Goal: Task Accomplishment & Management: Use online tool/utility

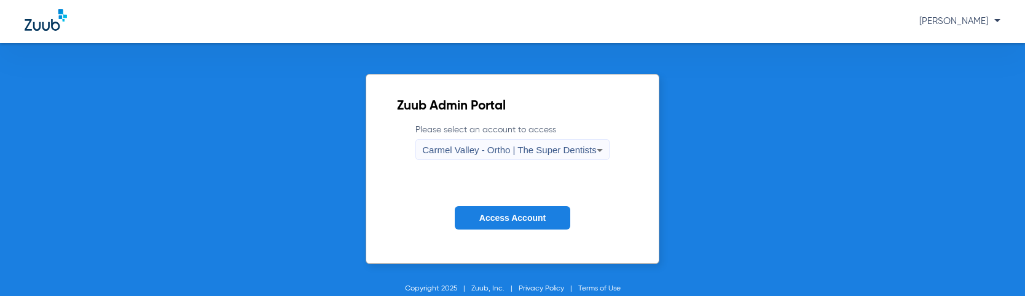
click at [537, 141] on div "Carmel Valley - Ortho | The Super Dentists" at bounding box center [509, 150] width 174 height 21
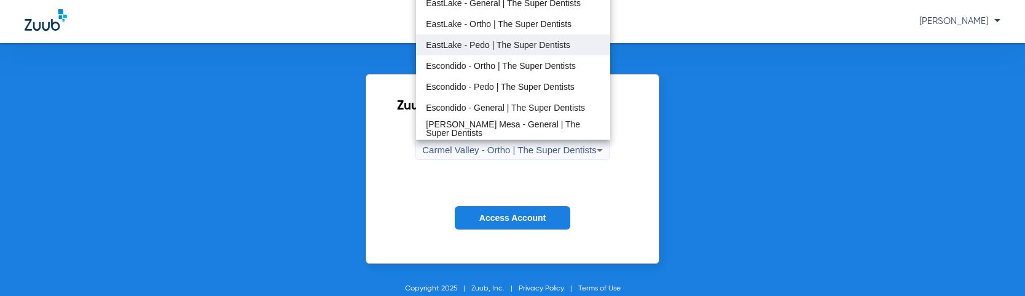
scroll to position [123, 0]
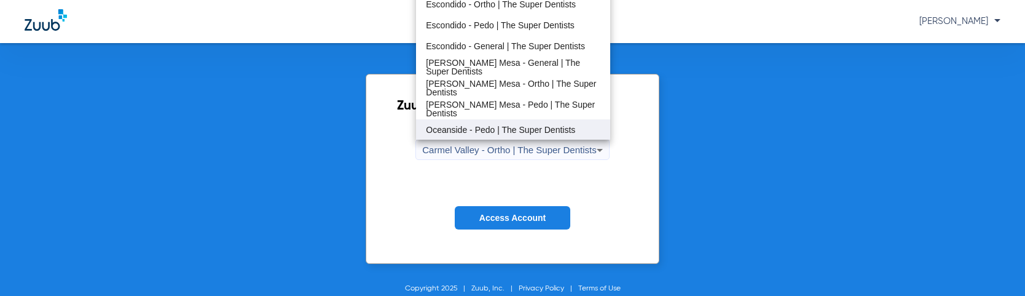
click at [470, 130] on span "Oceanside - Pedo | The Super Dentists" at bounding box center [500, 129] width 149 height 9
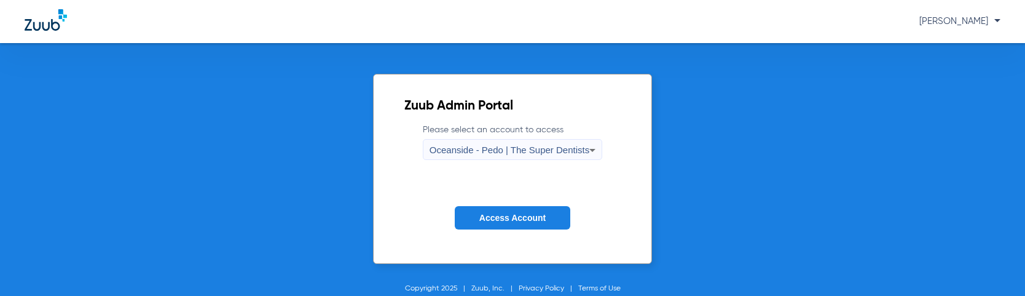
scroll to position [124, 0]
click at [508, 197] on form "Please select an account to access Oceanside - Pedo | The Super Dentists Access…" at bounding box center [512, 186] width 216 height 125
click at [508, 212] on button "Access Account" at bounding box center [513, 218] width 116 height 24
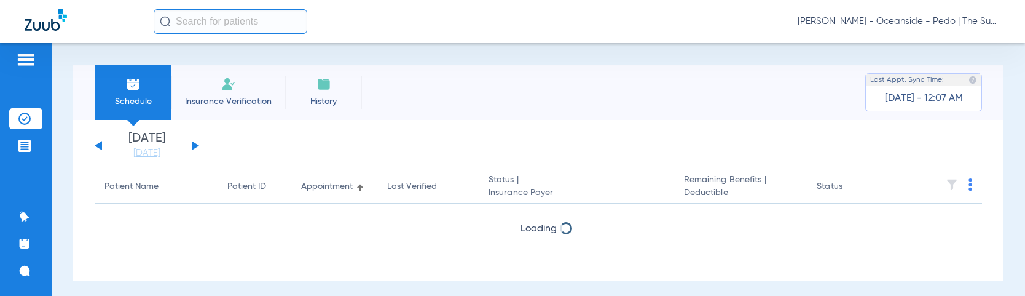
click at [246, 16] on input "text" at bounding box center [231, 21] width 154 height 25
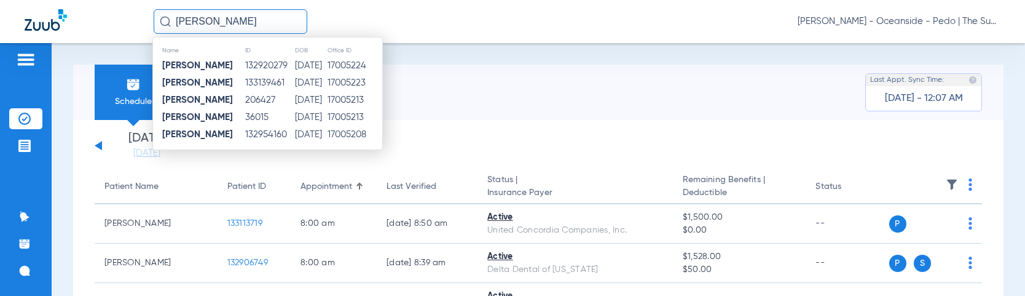
type input "[PERSON_NAME]"
click at [337, 78] on td "17005223" at bounding box center [354, 82] width 55 height 17
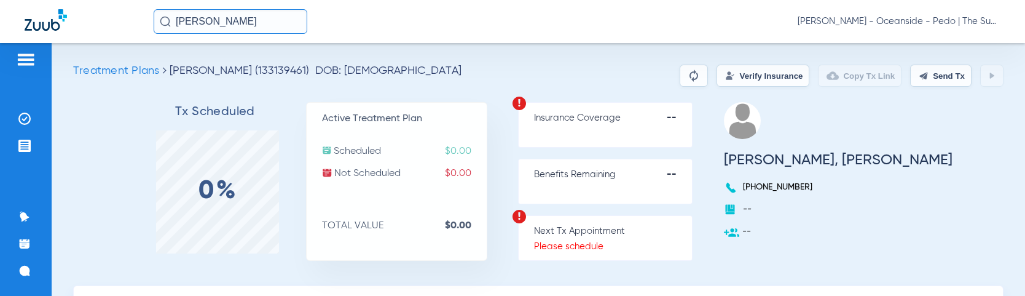
click at [233, 20] on input "[PERSON_NAME]" at bounding box center [231, 21] width 154 height 25
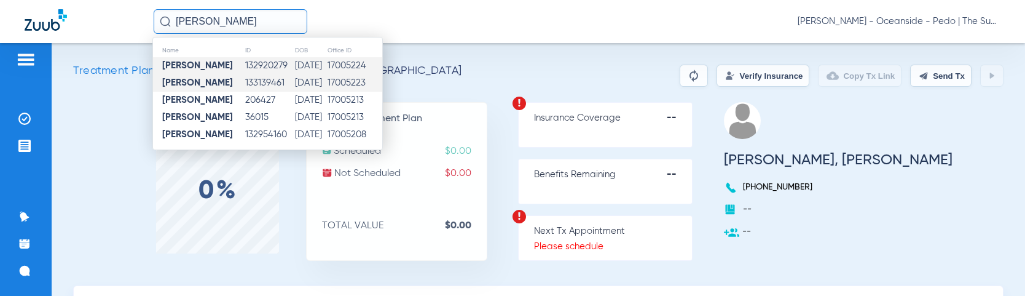
click at [233, 63] on strong "[PERSON_NAME]" at bounding box center [197, 65] width 71 height 9
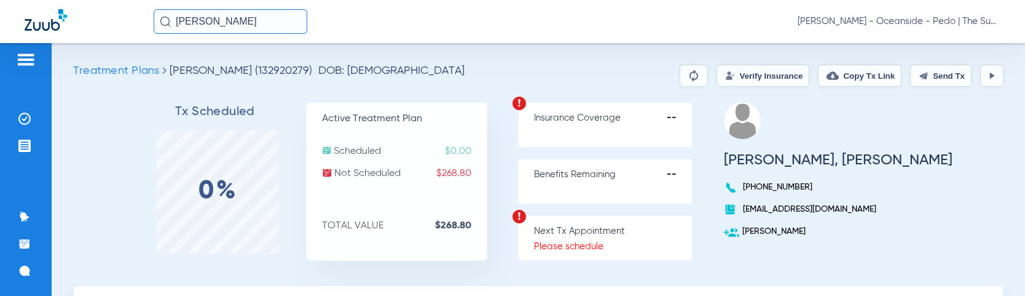
click at [251, 20] on input "[PERSON_NAME]" at bounding box center [231, 21] width 154 height 25
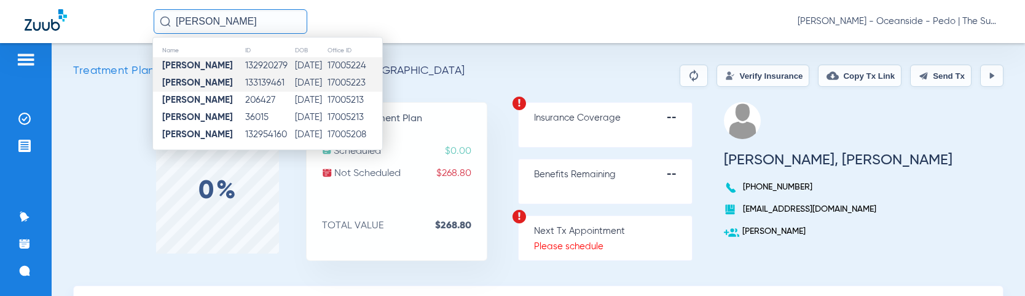
click at [294, 84] on td "[DATE]" at bounding box center [310, 82] width 32 height 17
